Goal: Task Accomplishment & Management: Use online tool/utility

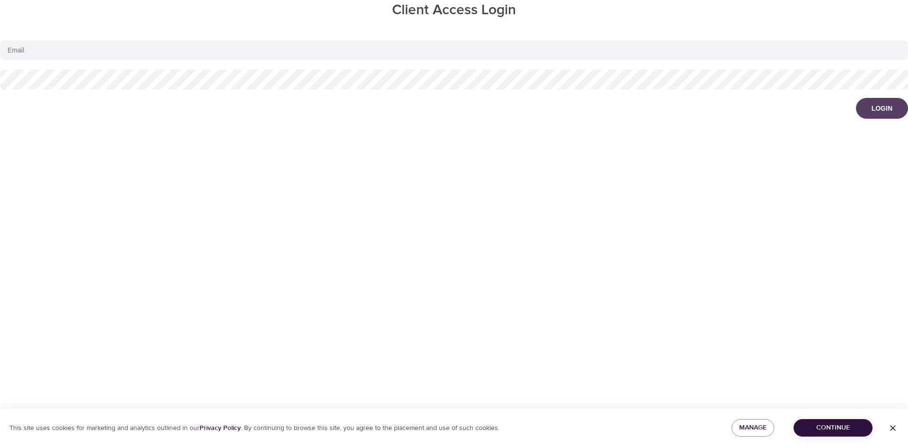
type input "[EMAIL_ADDRESS][DOMAIN_NAME]"
click at [880, 113] on button "Login" at bounding box center [882, 108] width 52 height 21
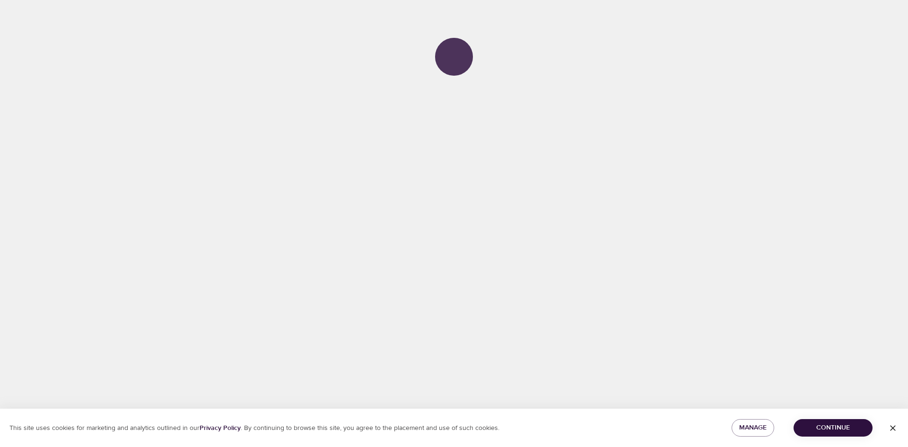
select select "678"
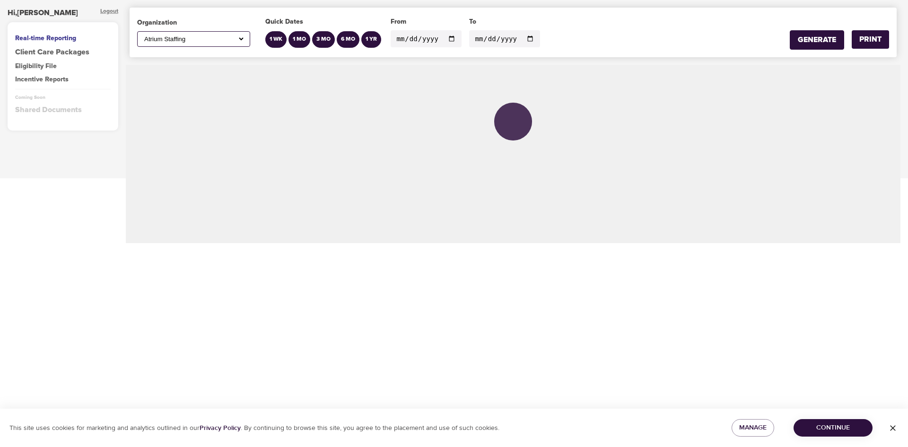
click at [46, 70] on div "Eligibility File" at bounding box center [63, 65] width 96 height 9
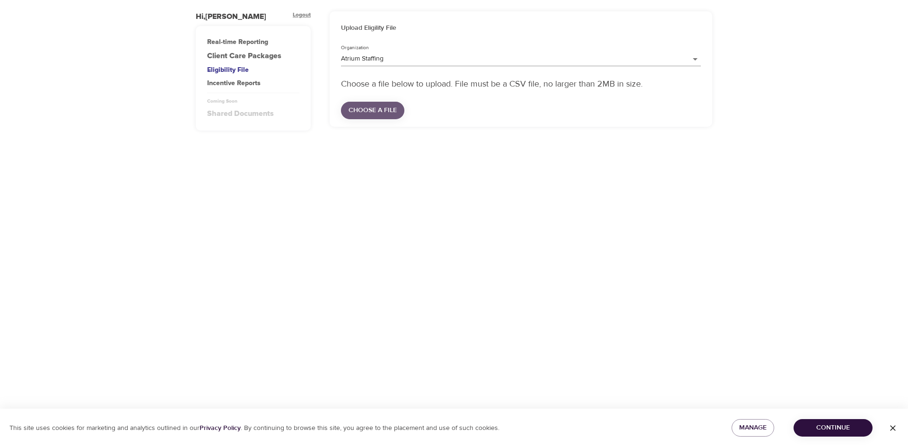
click at [351, 106] on span "Choose a file" at bounding box center [373, 111] width 48 height 12
click at [898, 430] on span "button" at bounding box center [893, 427] width 23 height 9
